Goal: Task Accomplishment & Management: Manage account settings

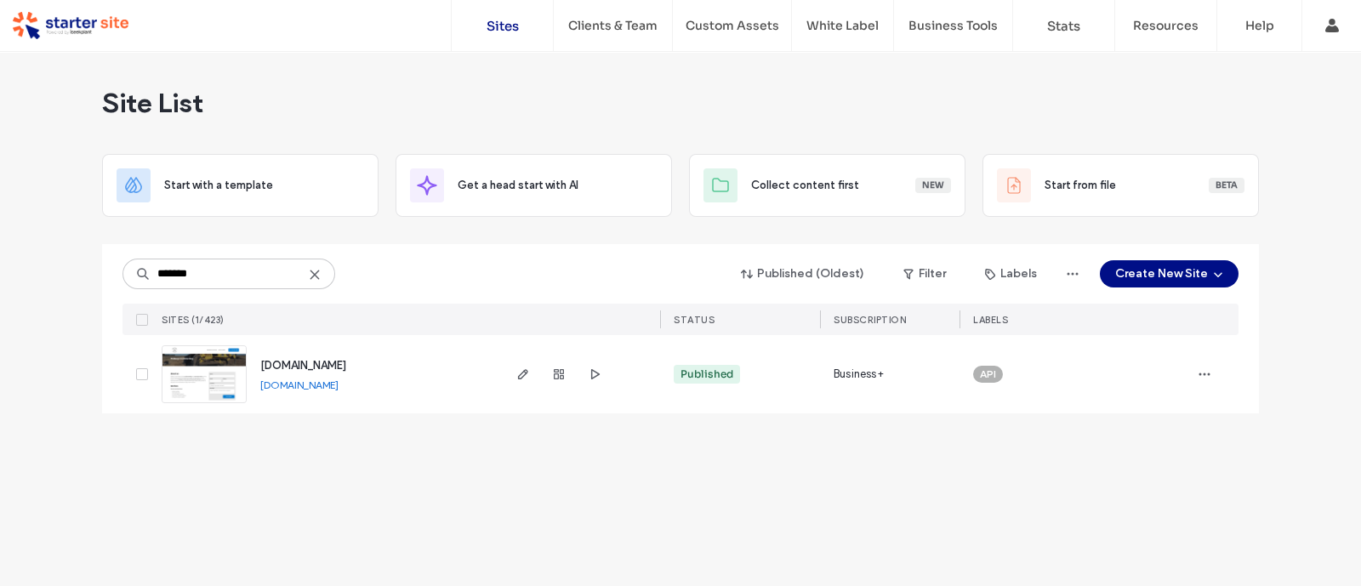
click at [322, 397] on div "[DOMAIN_NAME] [DOMAIN_NAME]" at bounding box center [373, 374] width 253 height 78
click at [316, 389] on link "[DOMAIN_NAME]" at bounding box center [299, 384] width 78 height 13
click at [238, 277] on input "*******" at bounding box center [228, 274] width 213 height 31
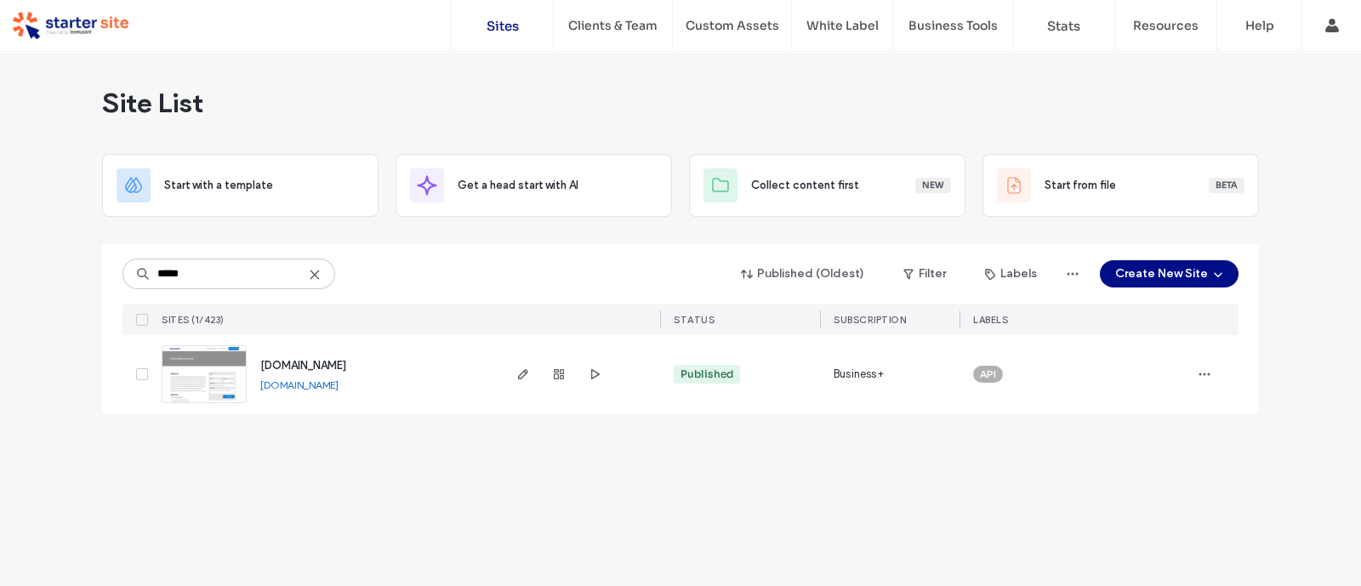
click at [328, 382] on link "pranawaterservices.com.au" at bounding box center [299, 384] width 78 height 13
click at [262, 274] on input "*****" at bounding box center [228, 274] width 213 height 31
type input "****"
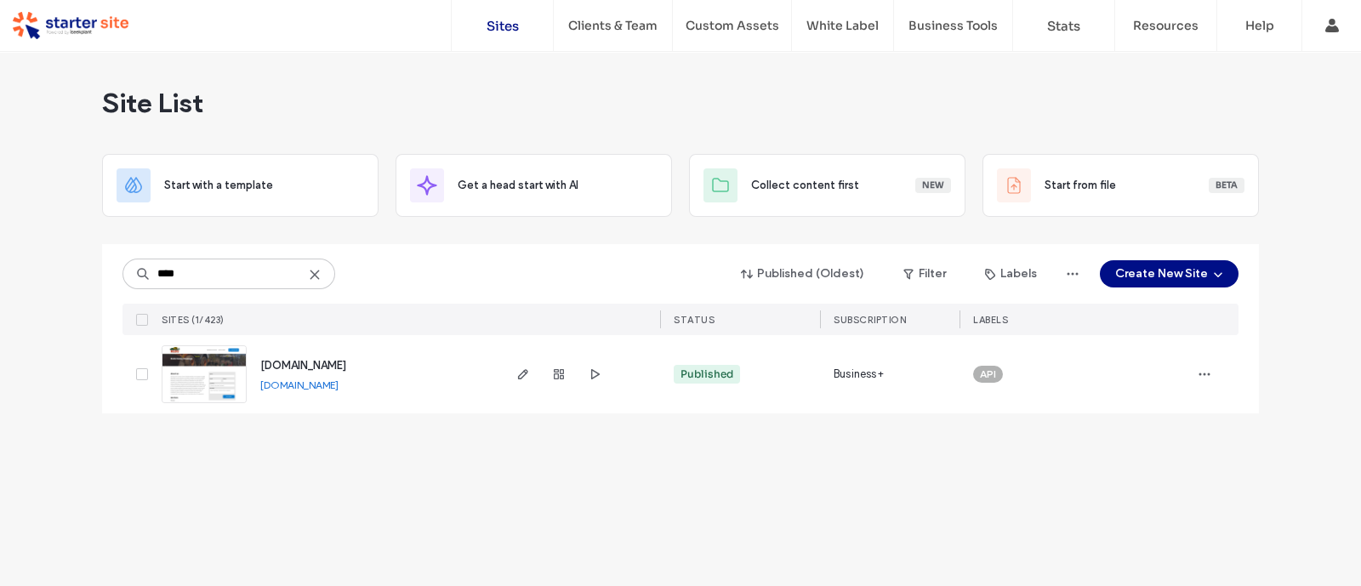
click at [328, 389] on link "redsheavyhaulage.com.au" at bounding box center [299, 384] width 78 height 13
click at [527, 373] on icon "button" at bounding box center [523, 374] width 14 height 14
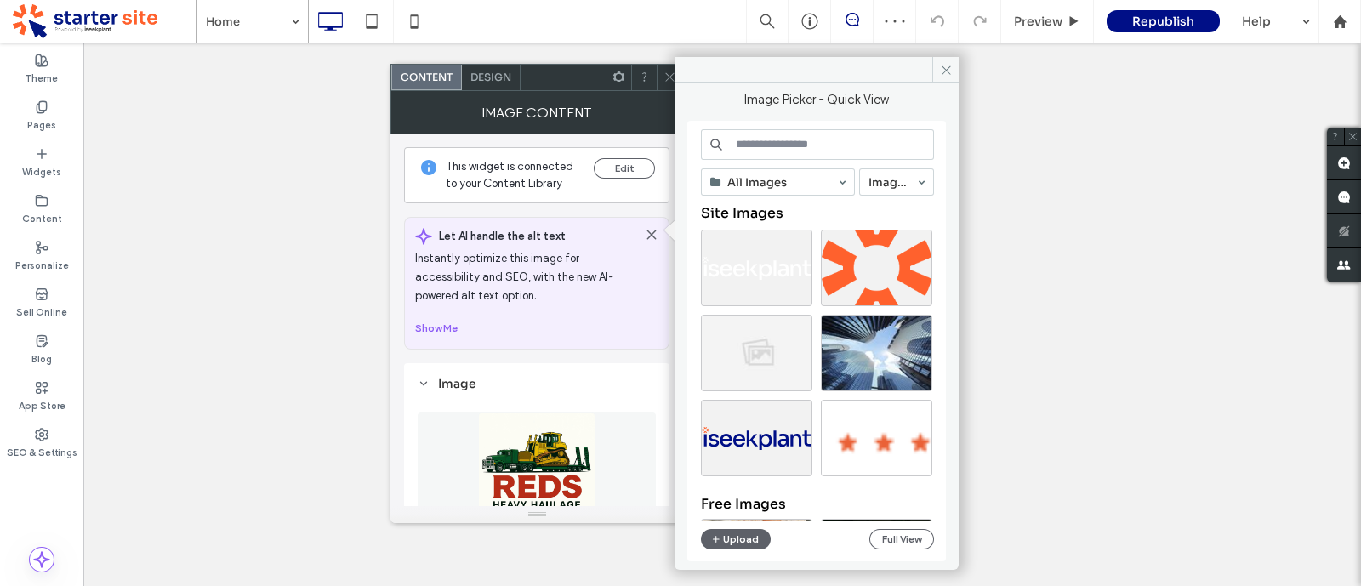
scroll to position [240, 0]
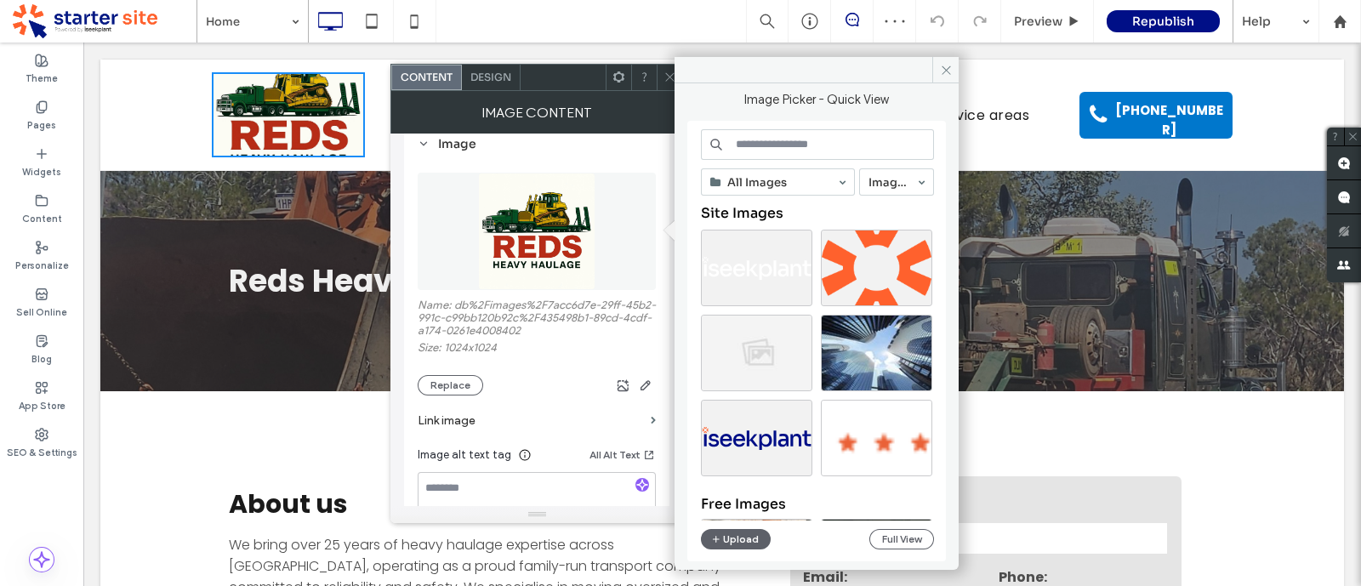
click at [495, 322] on label "Name: db%2Fimages%2F7acc6d7e-29ff-45b2-991c-c99bb120b92c%2F435498b1-89cd-4cdf-a…" at bounding box center [537, 320] width 238 height 43
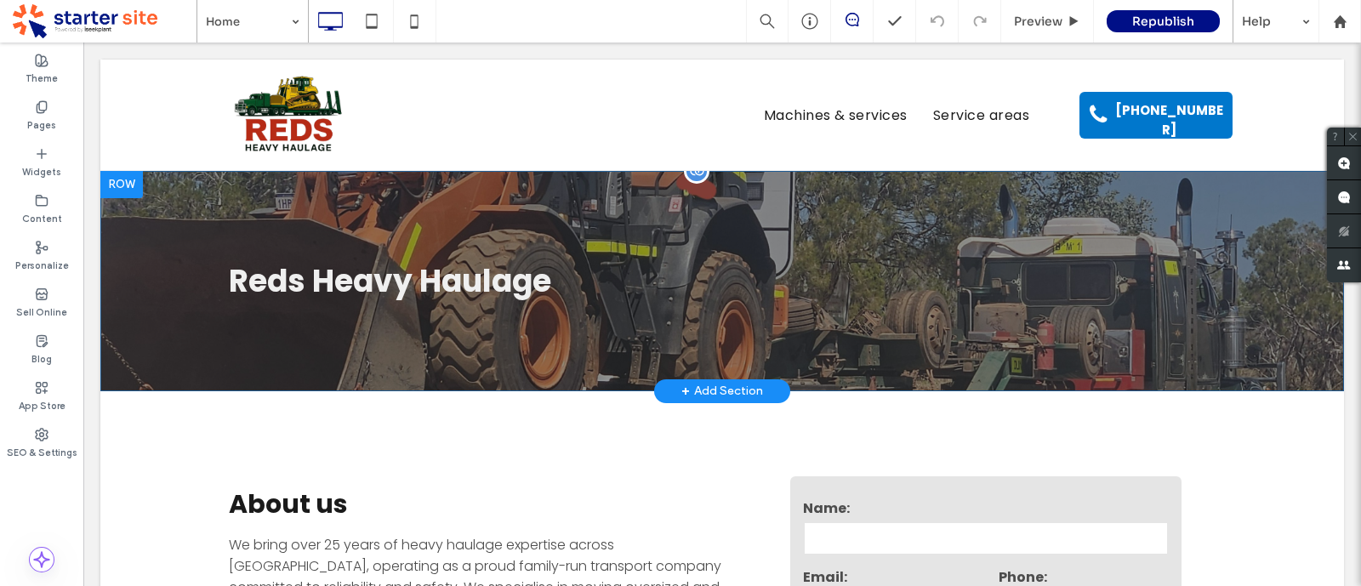
click at [981, 293] on div "Reds Heavy Haulage Click To Paste" at bounding box center [722, 281] width 1021 height 50
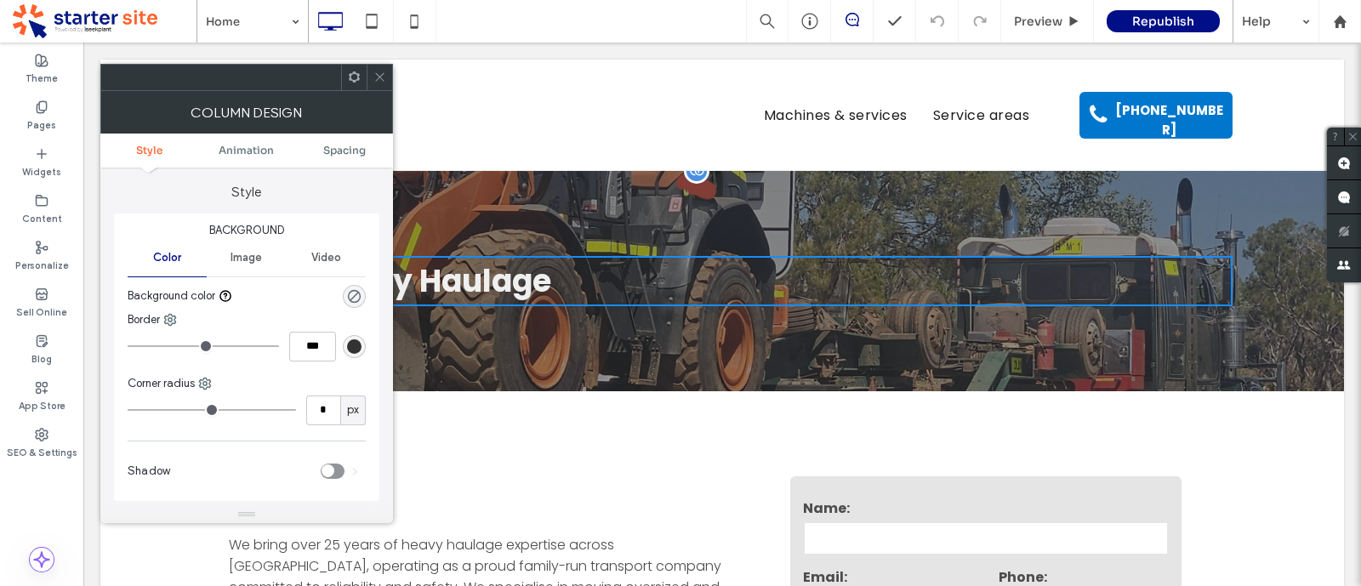
click at [892, 347] on div "Reds Heavy Haulage Click To Paste Row + Add Section" at bounding box center [722, 281] width 1244 height 220
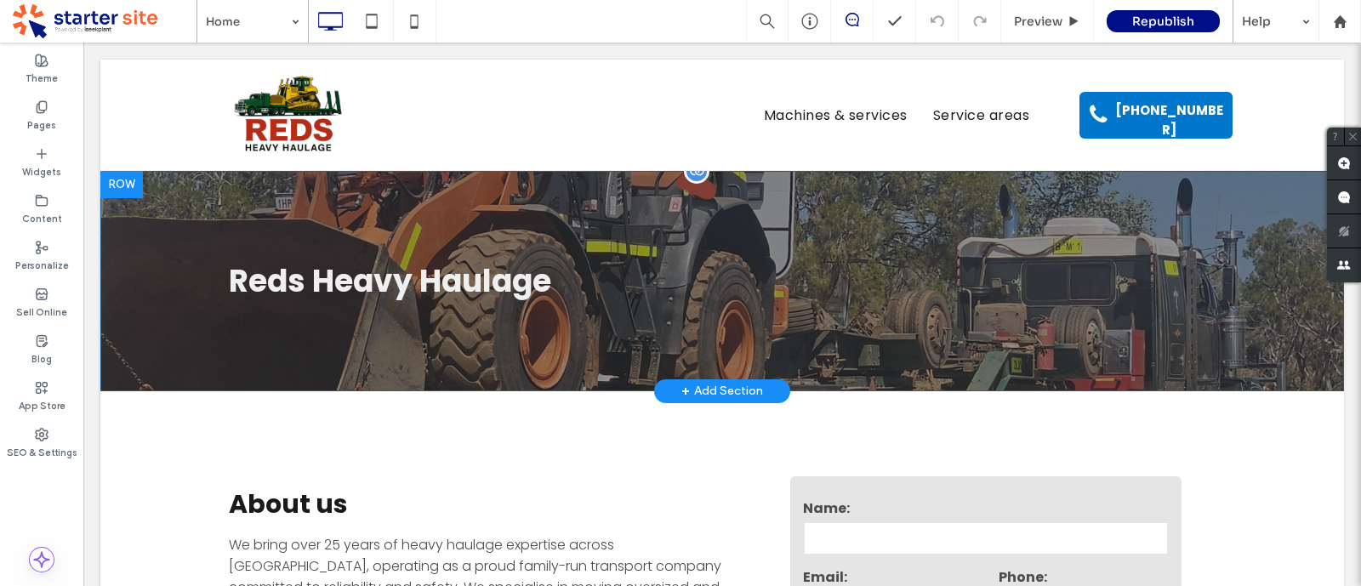
click at [892, 347] on div "Reds Heavy Haulage Click To Paste Row + Add Section" at bounding box center [722, 281] width 1244 height 220
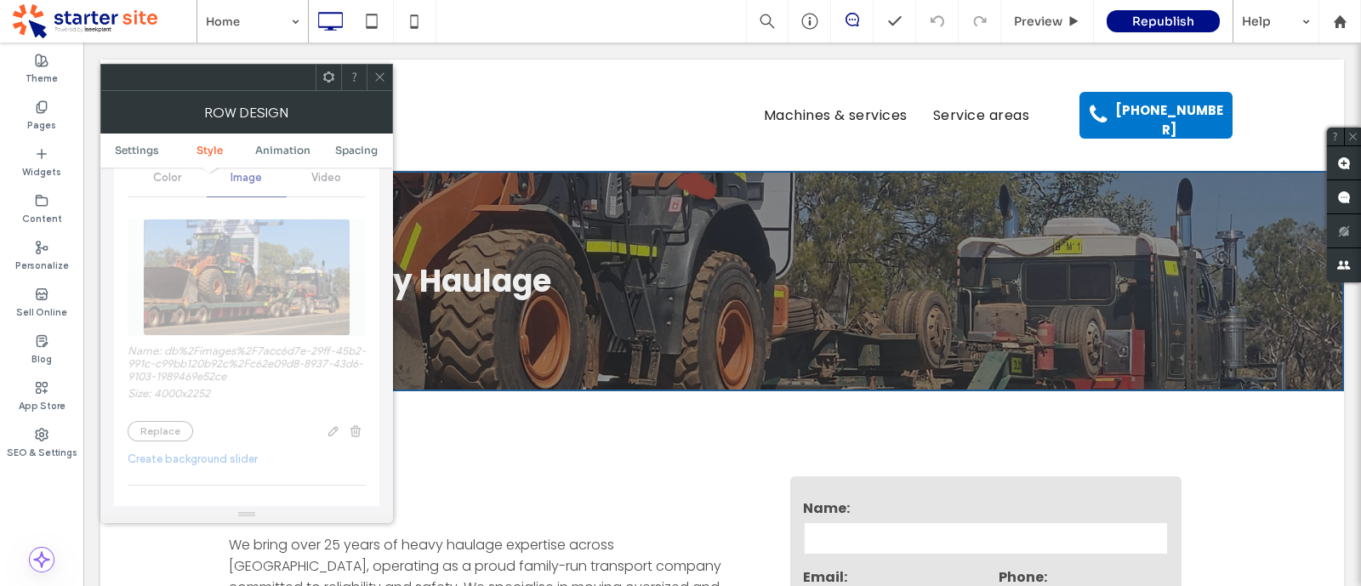
scroll to position [359, 0]
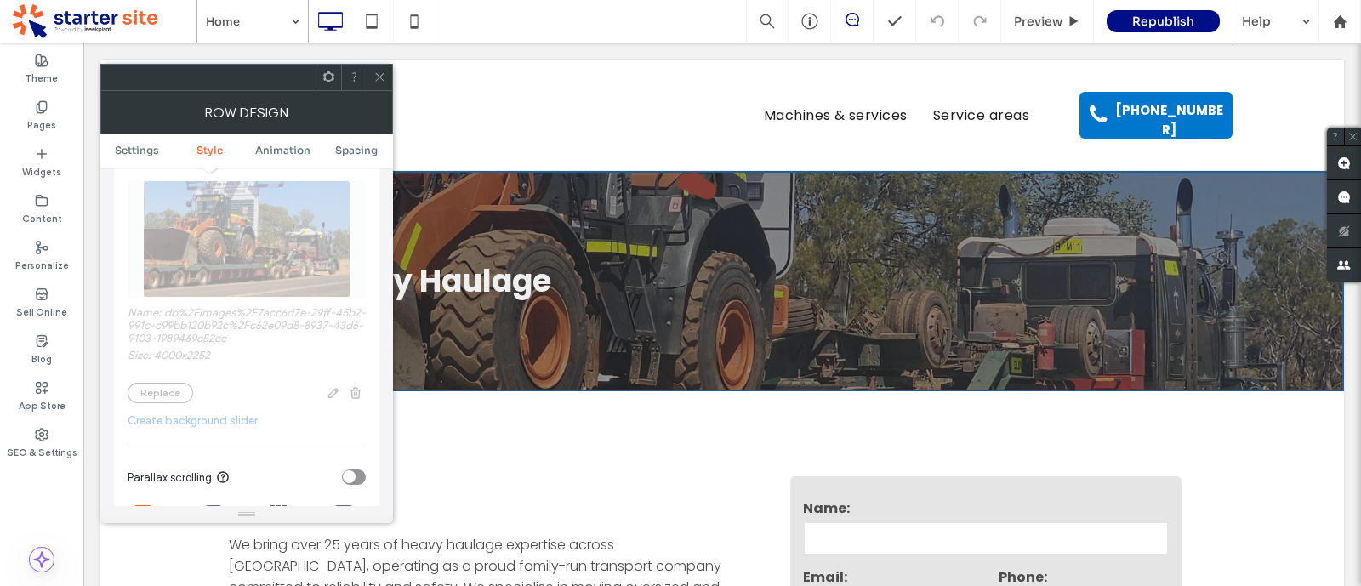
click at [230, 324] on div "Name: db%2Fimages%2F7acc6d7e-29ff-45b2-991c-c99bb120b92c%2Fc62e09d8-8937-43d6-9…" at bounding box center [247, 429] width 238 height 532
click at [378, 80] on icon at bounding box center [379, 77] width 13 height 13
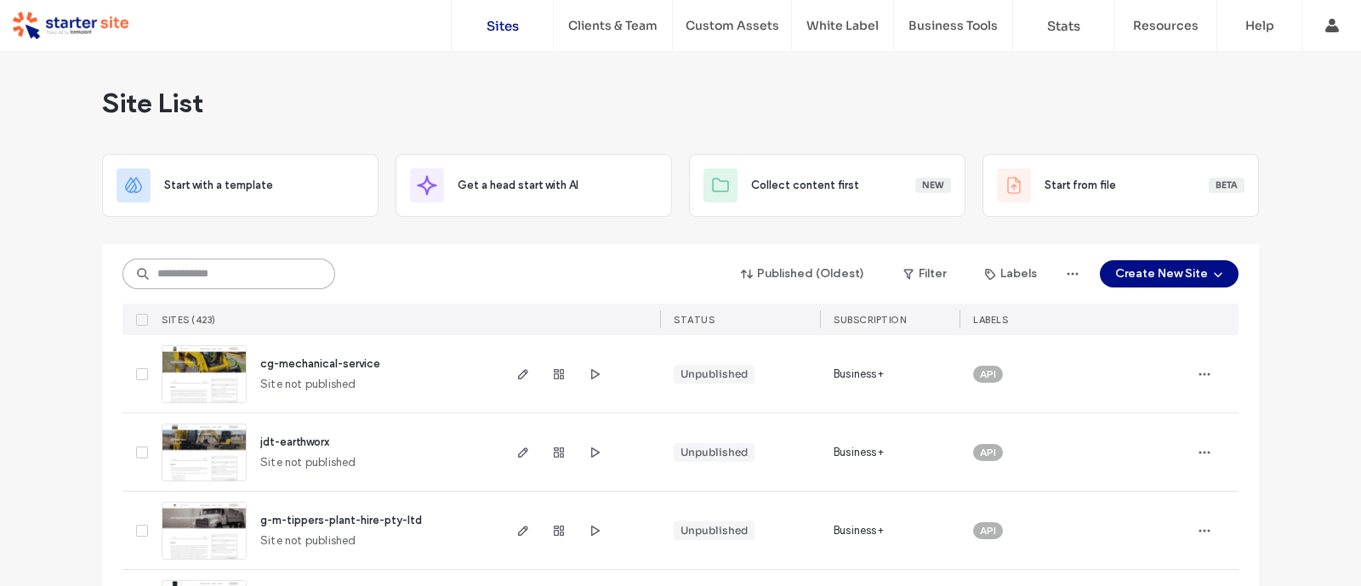
click at [311, 271] on input at bounding box center [228, 274] width 213 height 31
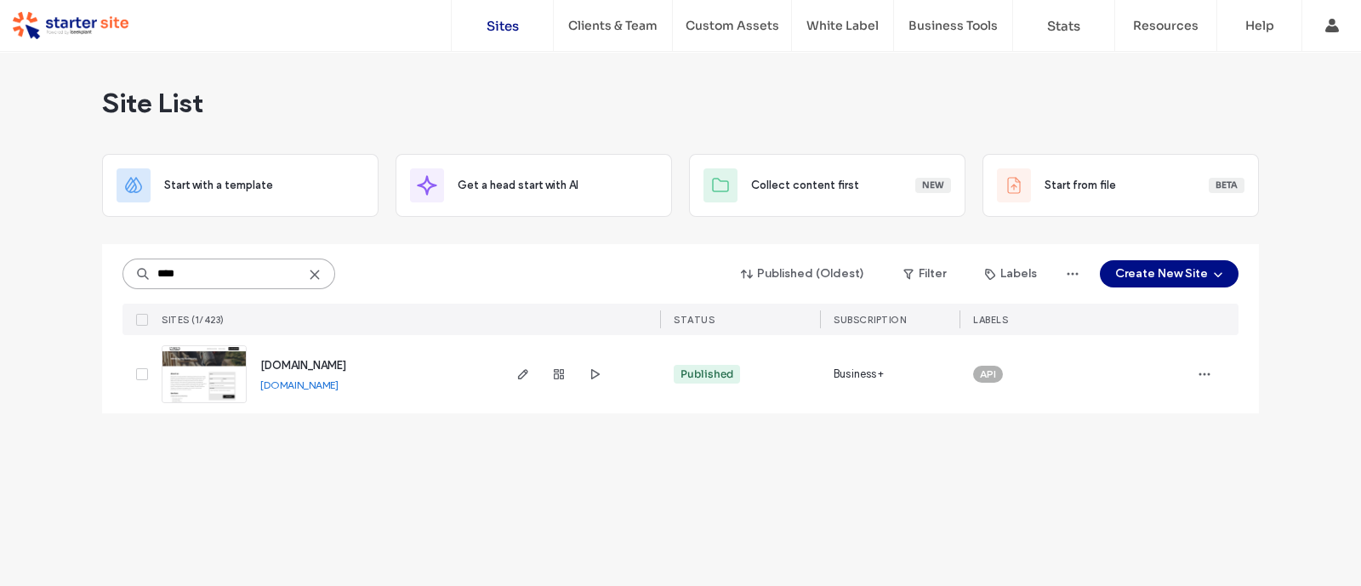
type input "****"
click at [339, 384] on link "neswhunterformworks.com.au" at bounding box center [299, 384] width 78 height 13
click at [516, 364] on span "button" at bounding box center [523, 374] width 20 height 20
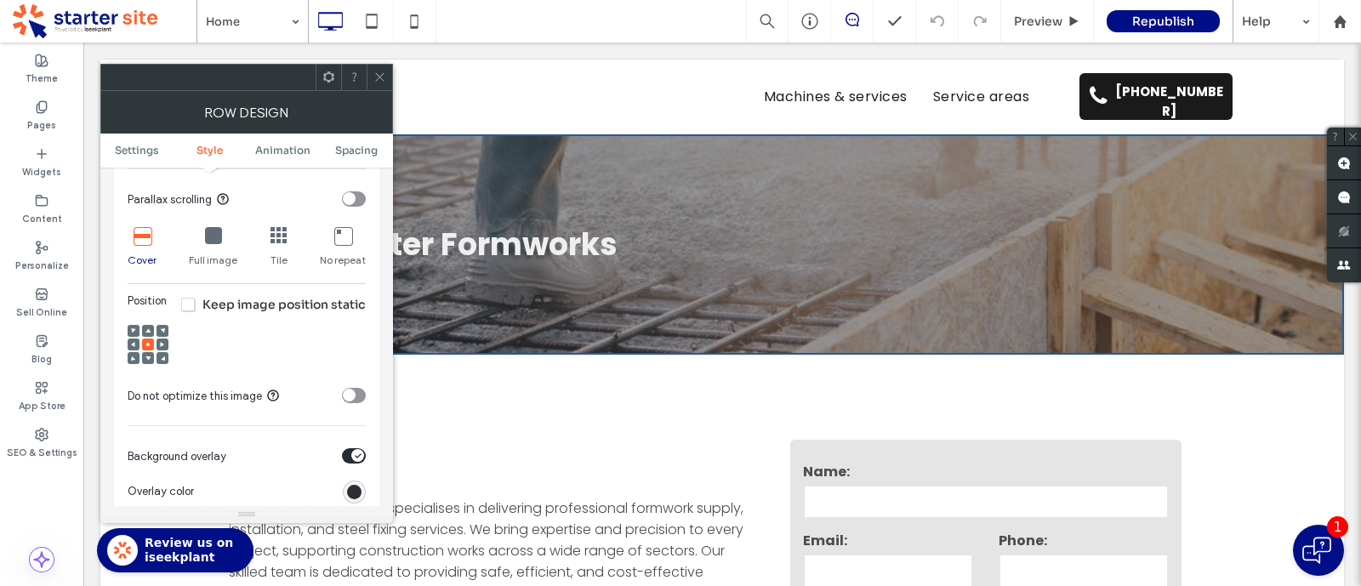
scroll to position [638, 0]
click at [149, 357] on use at bounding box center [147, 358] width 5 height 4
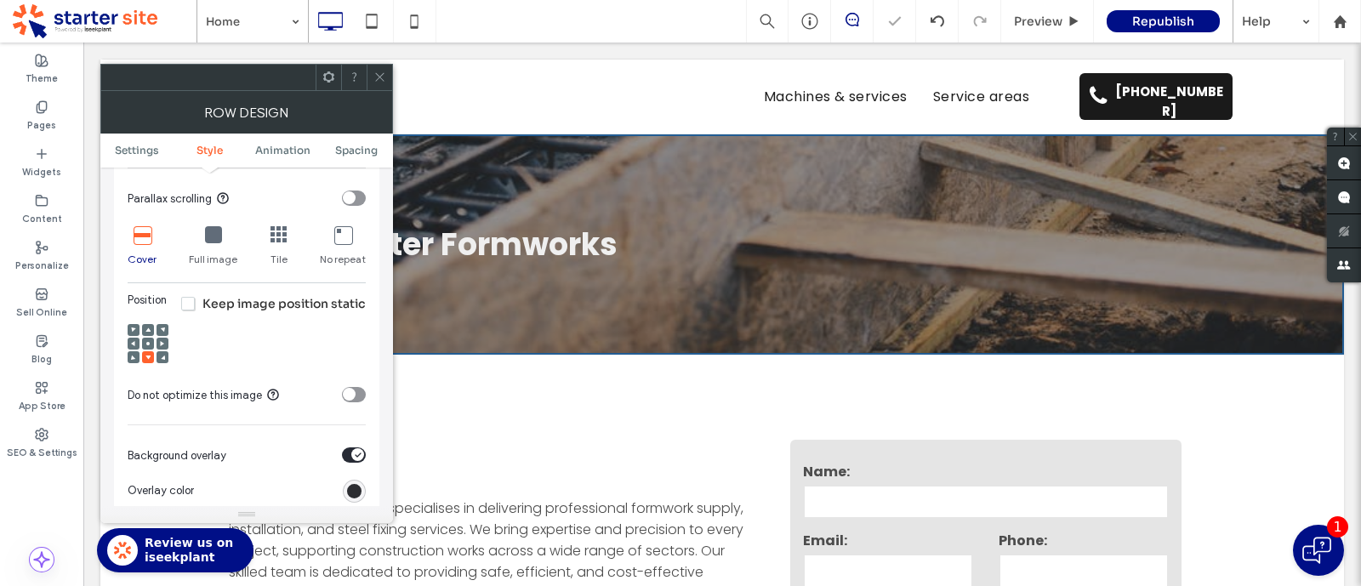
click at [145, 328] on icon at bounding box center [147, 329] width 5 height 5
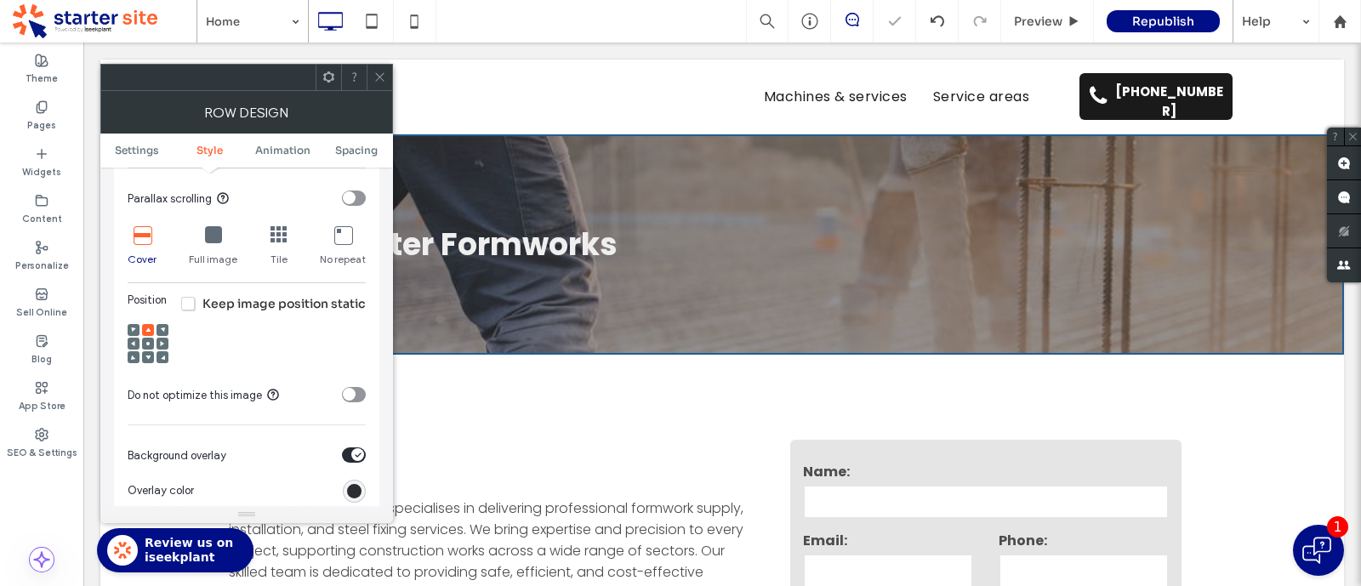
click at [149, 344] on use at bounding box center [147, 343] width 3 height 3
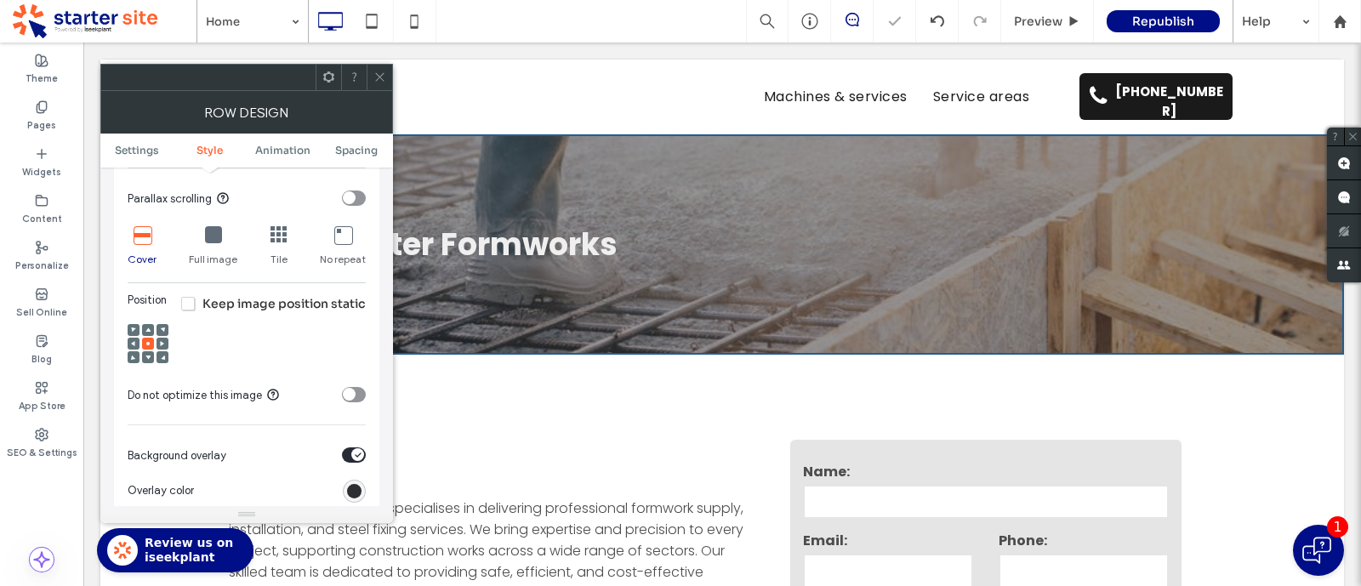
click at [380, 80] on icon at bounding box center [379, 77] width 13 height 13
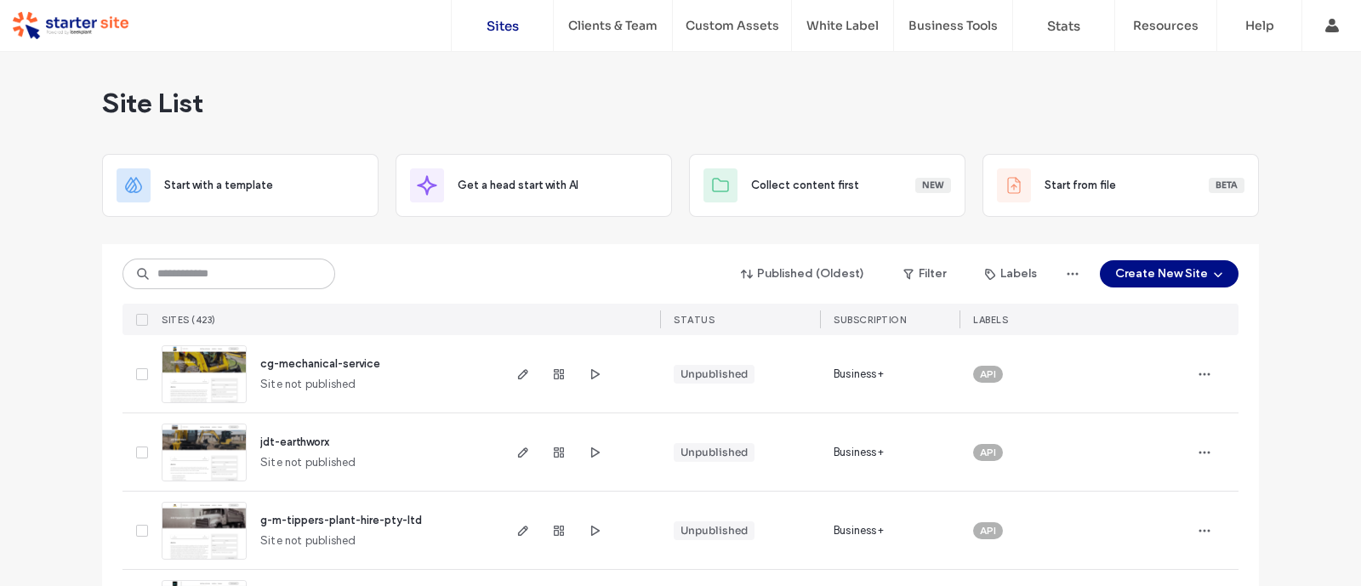
click at [248, 258] on div "Published (Oldest) Filter Labels Create New Site" at bounding box center [680, 274] width 1116 height 32
click at [225, 270] on input at bounding box center [228, 274] width 213 height 31
type input "*********"
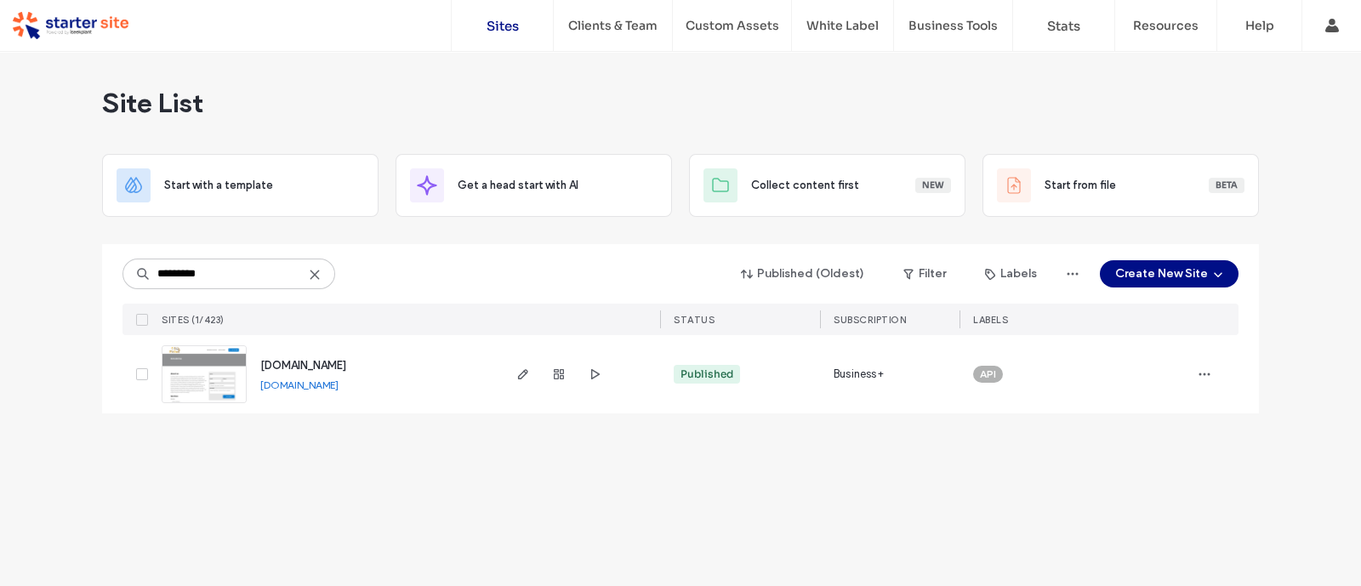
click at [289, 389] on link "[DOMAIN_NAME]" at bounding box center [299, 384] width 78 height 13
click at [522, 366] on span "button" at bounding box center [523, 374] width 20 height 20
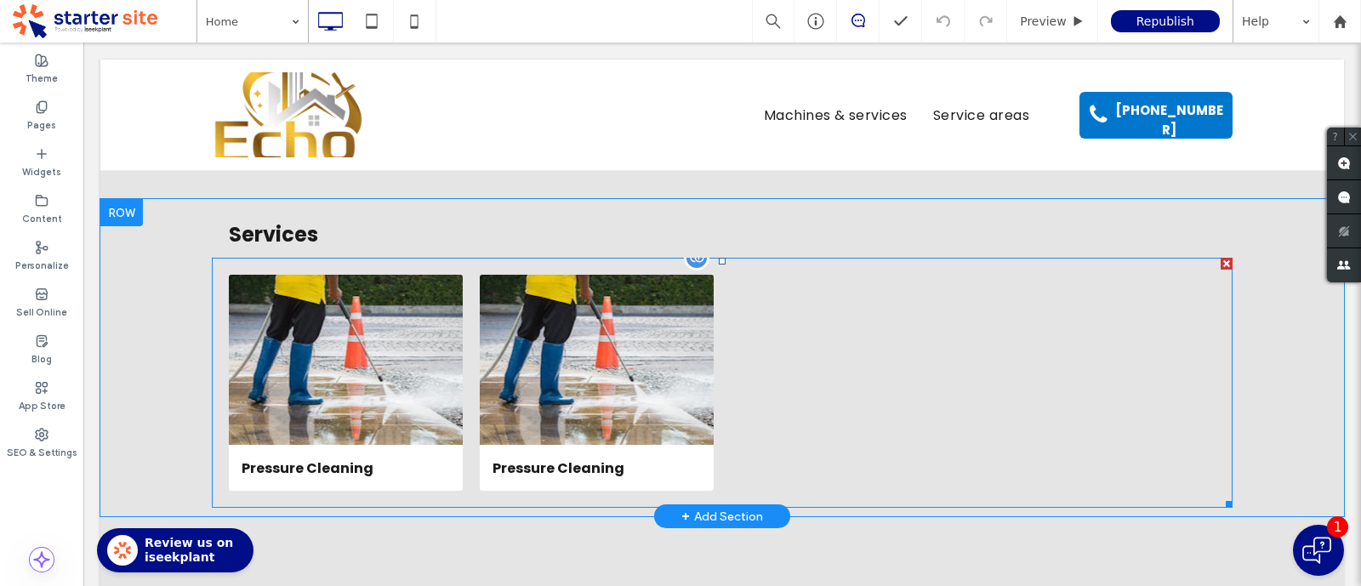
scroll to position [1028, 0]
